Goal: Transaction & Acquisition: Purchase product/service

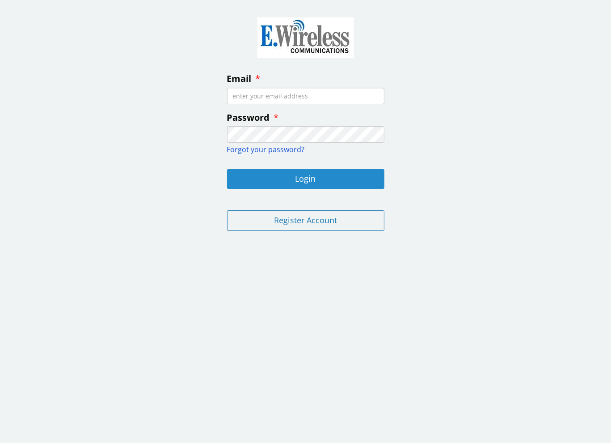
type input "[PERSON_NAME][EMAIL_ADDRESS][DOMAIN_NAME]"
click at [316, 174] on button "Login" at bounding box center [305, 179] width 157 height 20
type input "rhonda@insigniamortgage.com"
click at [313, 182] on button "Login" at bounding box center [305, 179] width 157 height 20
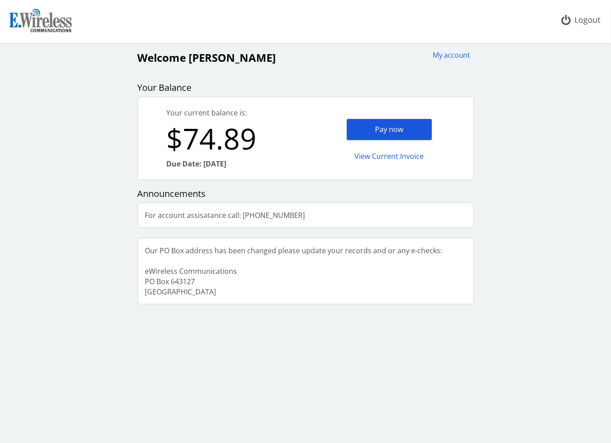
click at [394, 135] on div "Pay now" at bounding box center [389, 129] width 86 height 22
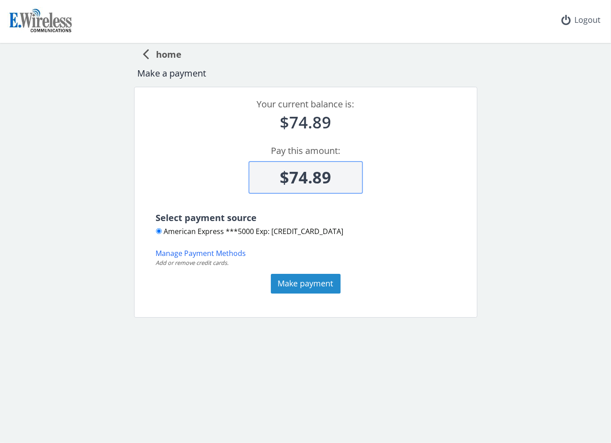
click at [306, 287] on button "Make payment" at bounding box center [306, 284] width 70 height 20
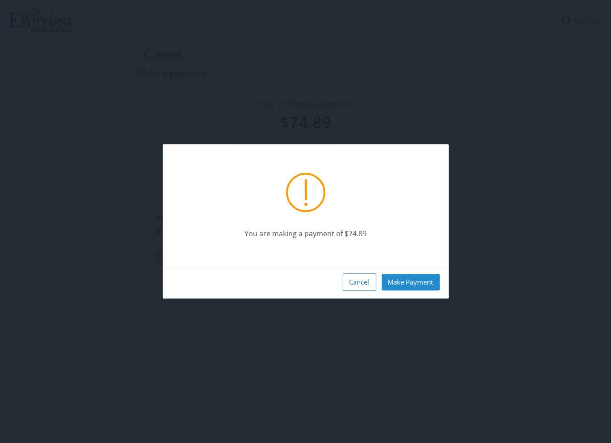
click at [405, 285] on button "Make Payment" at bounding box center [411, 282] width 58 height 17
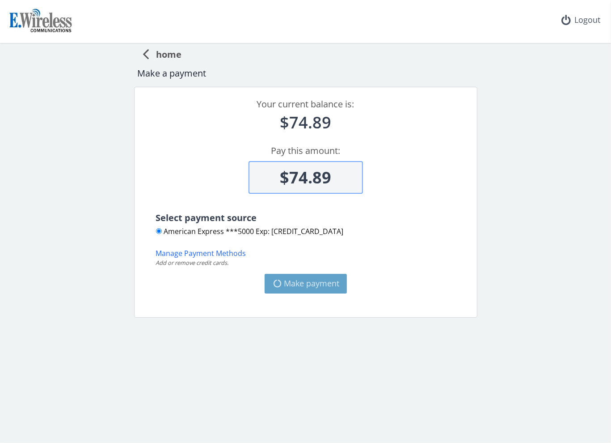
type input "$0"
